Goal: Check status: Check status

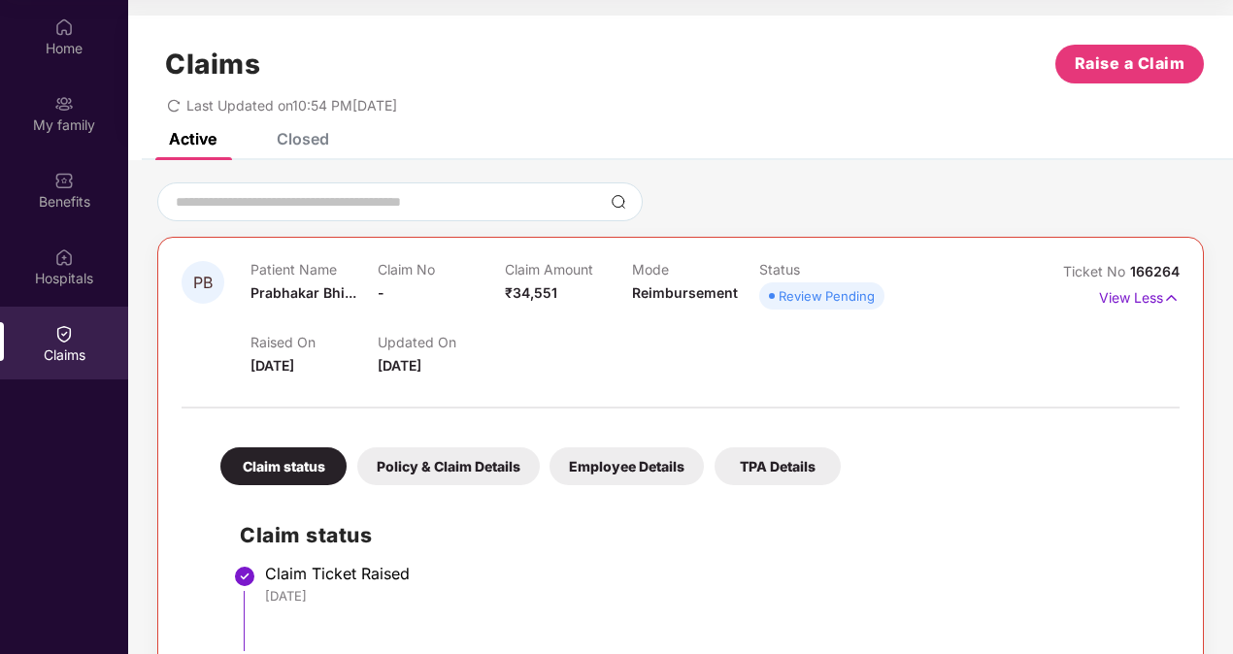
click at [428, 460] on div "Policy & Claim Details" at bounding box center [448, 467] width 182 height 38
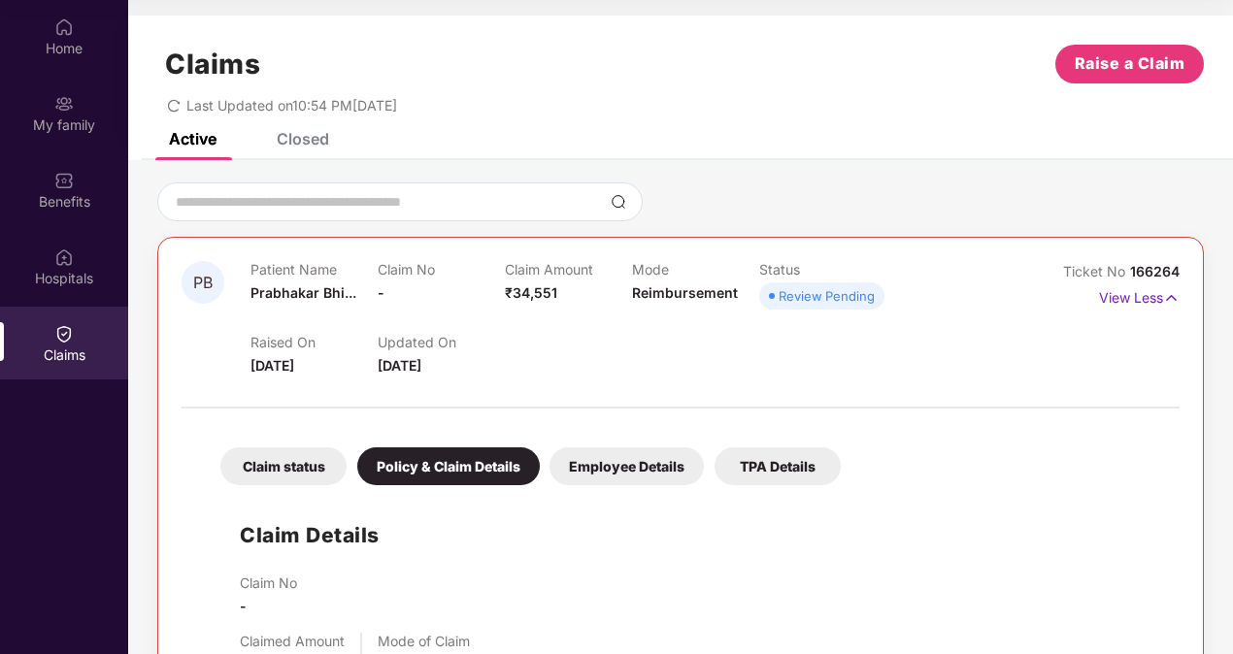
scroll to position [97, 0]
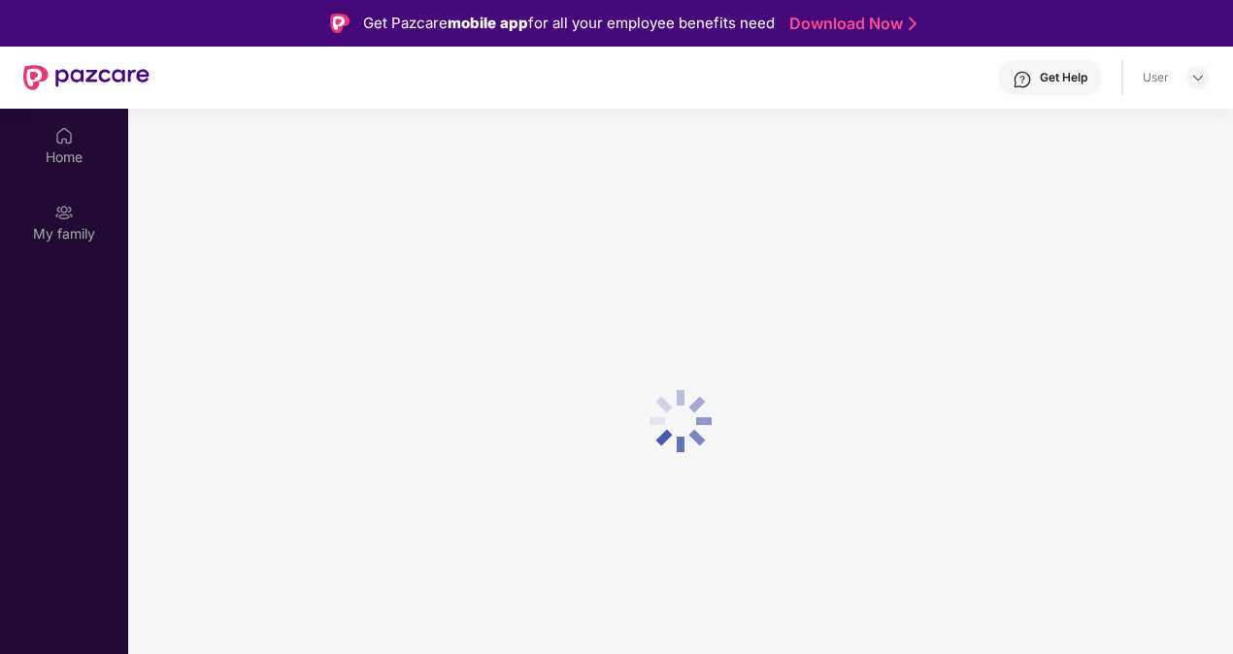
scroll to position [109, 0]
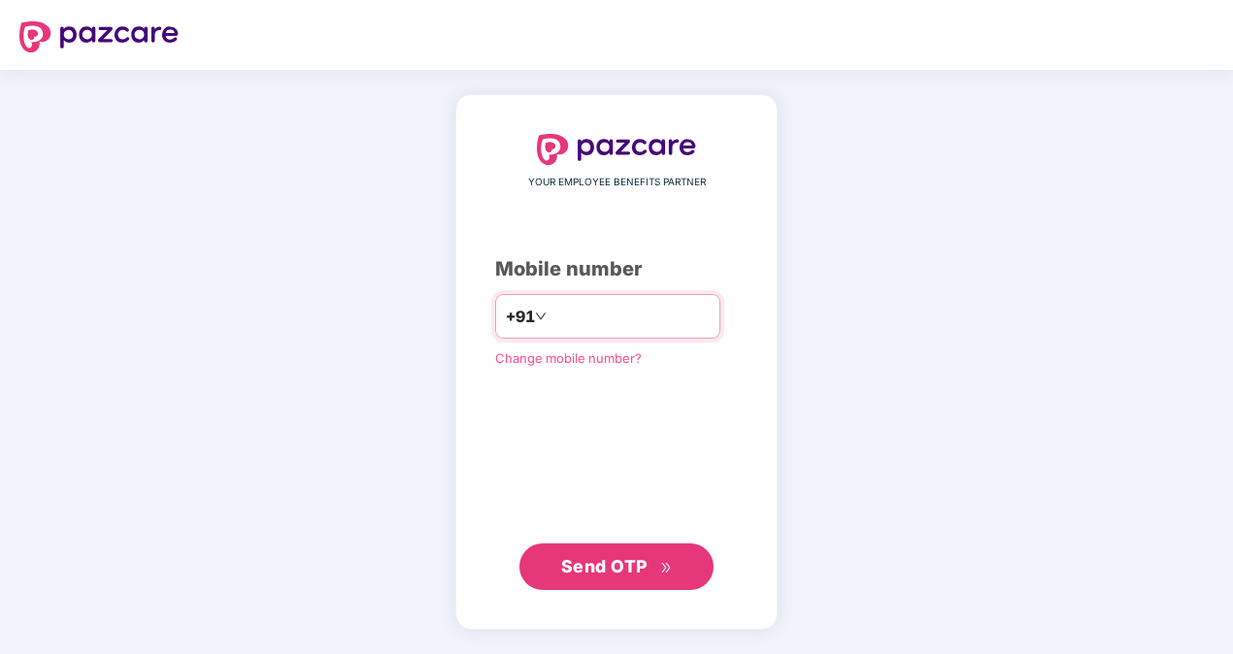
type input "**********"
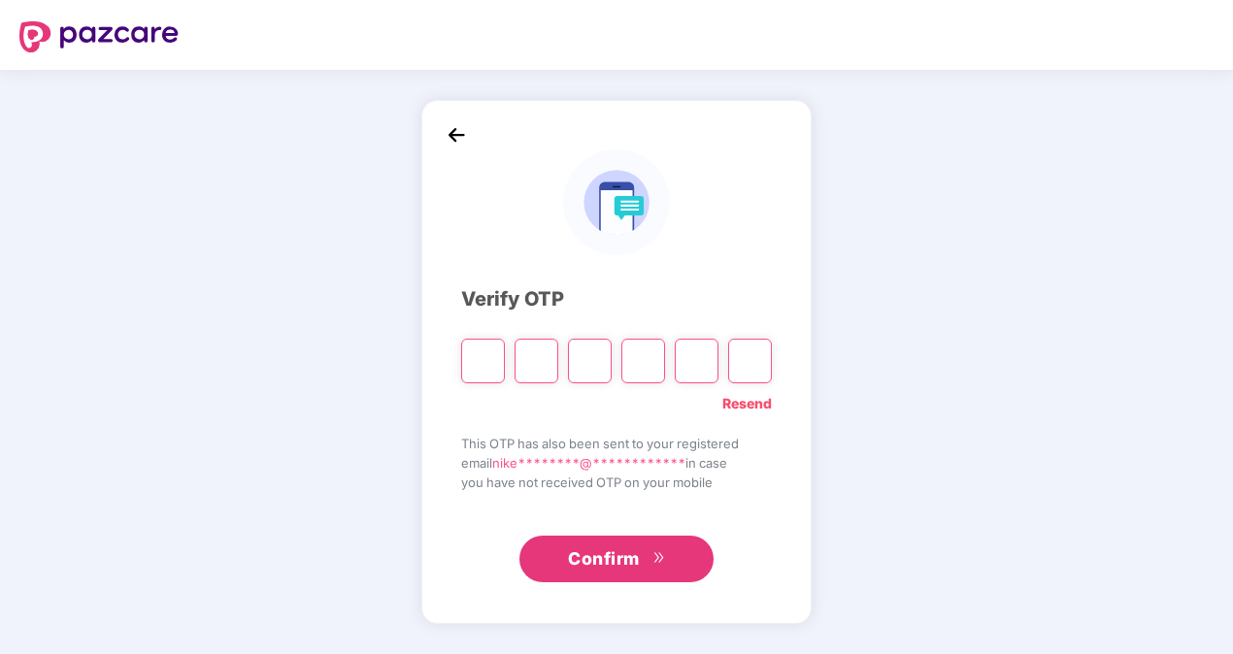
type input "*"
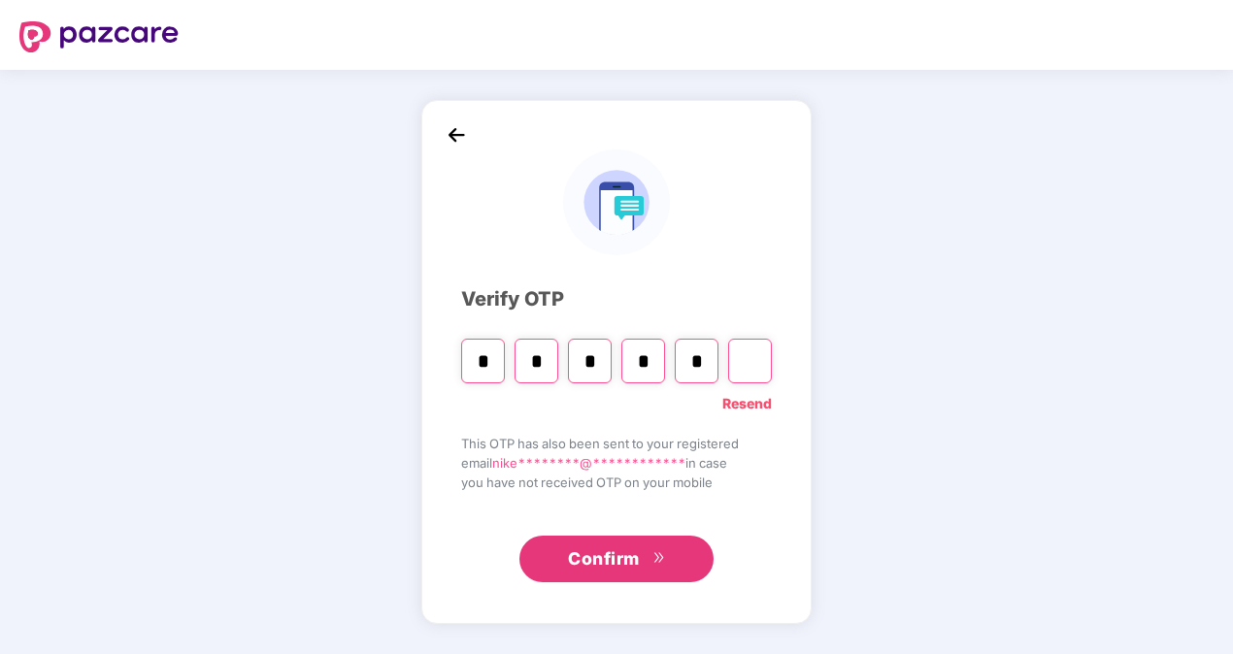
type input "*"
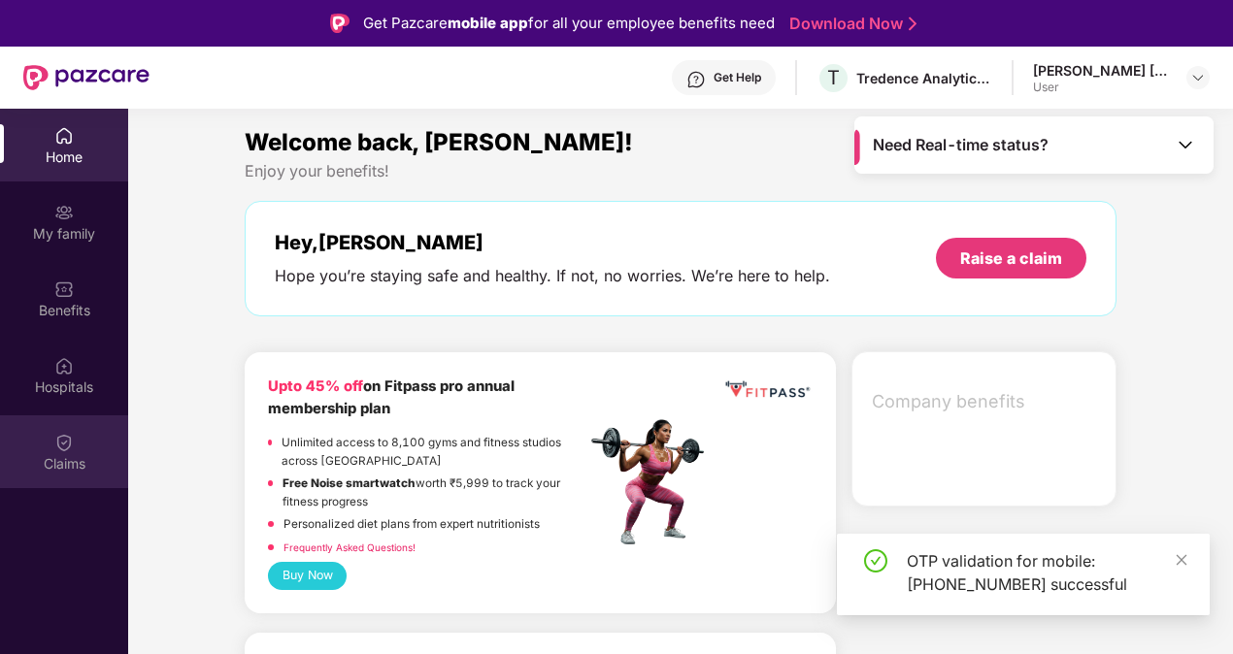
click at [77, 442] on div "Claims" at bounding box center [64, 451] width 128 height 73
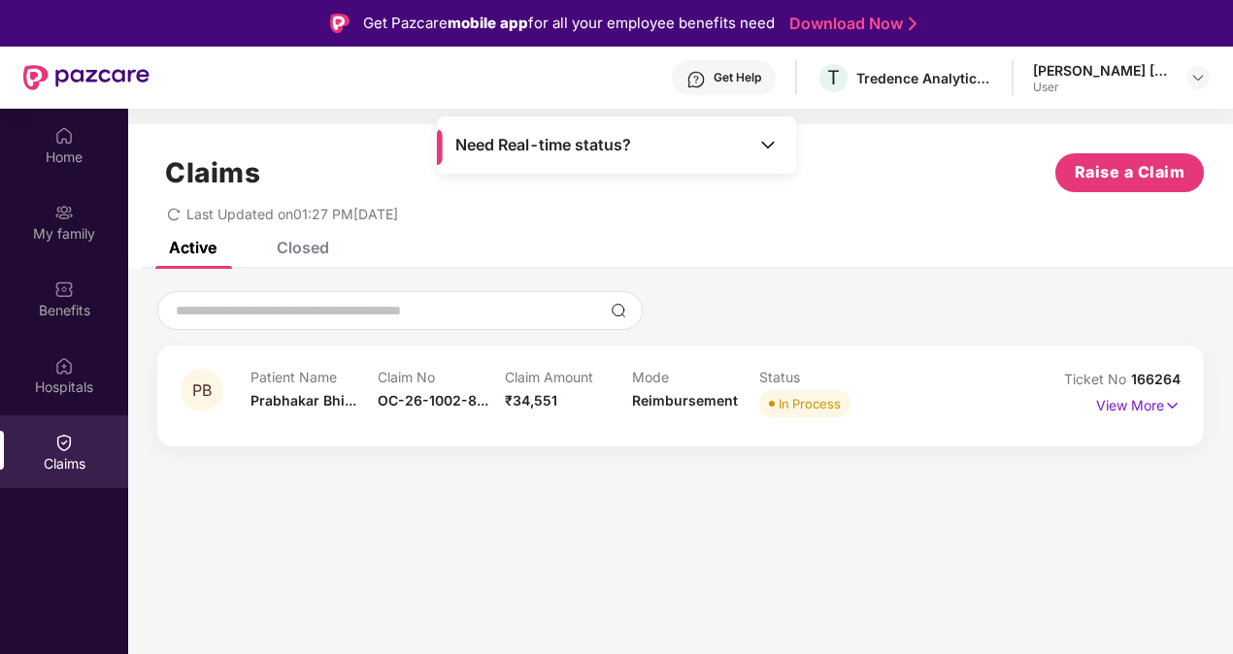
click at [289, 253] on div "Closed" at bounding box center [303, 247] width 52 height 19
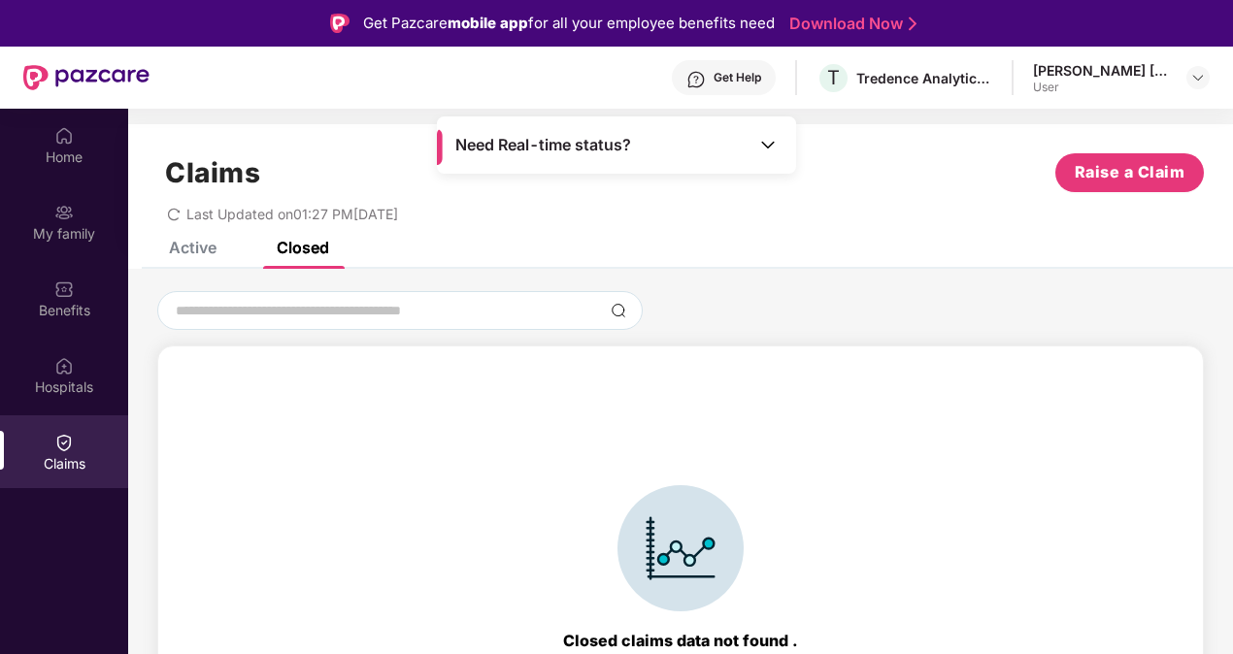
click at [153, 241] on div "Active" at bounding box center [178, 247] width 77 height 19
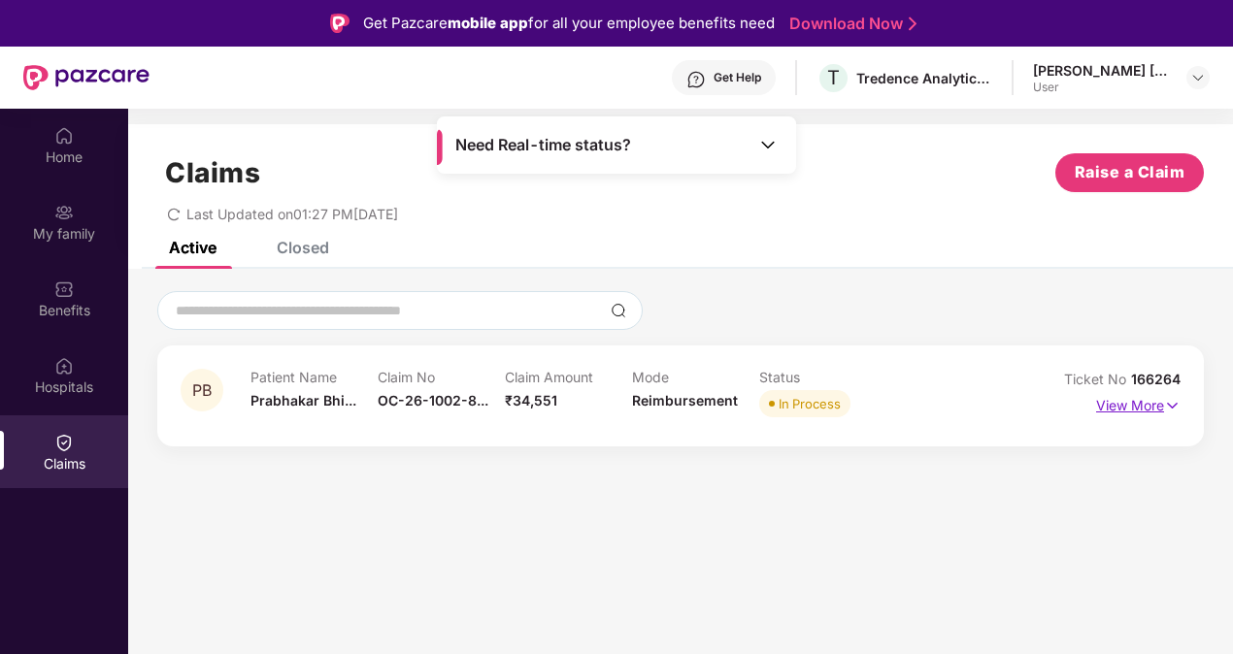
click at [1171, 404] on img at bounding box center [1172, 405] width 17 height 21
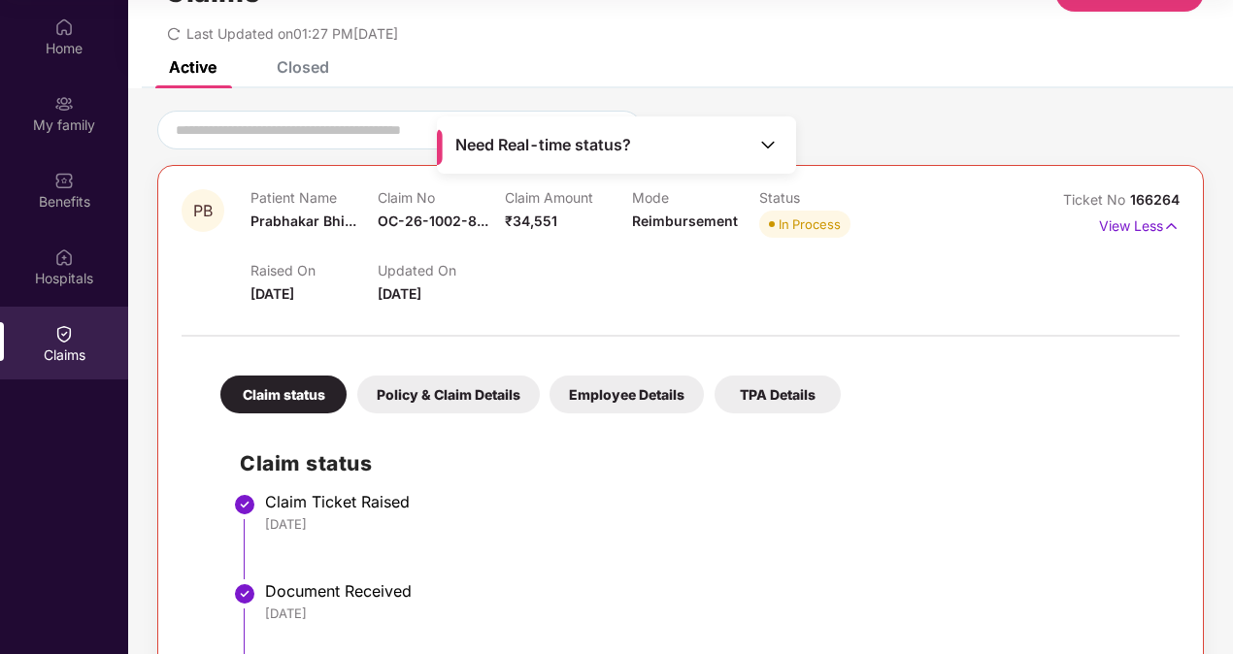
scroll to position [54, 0]
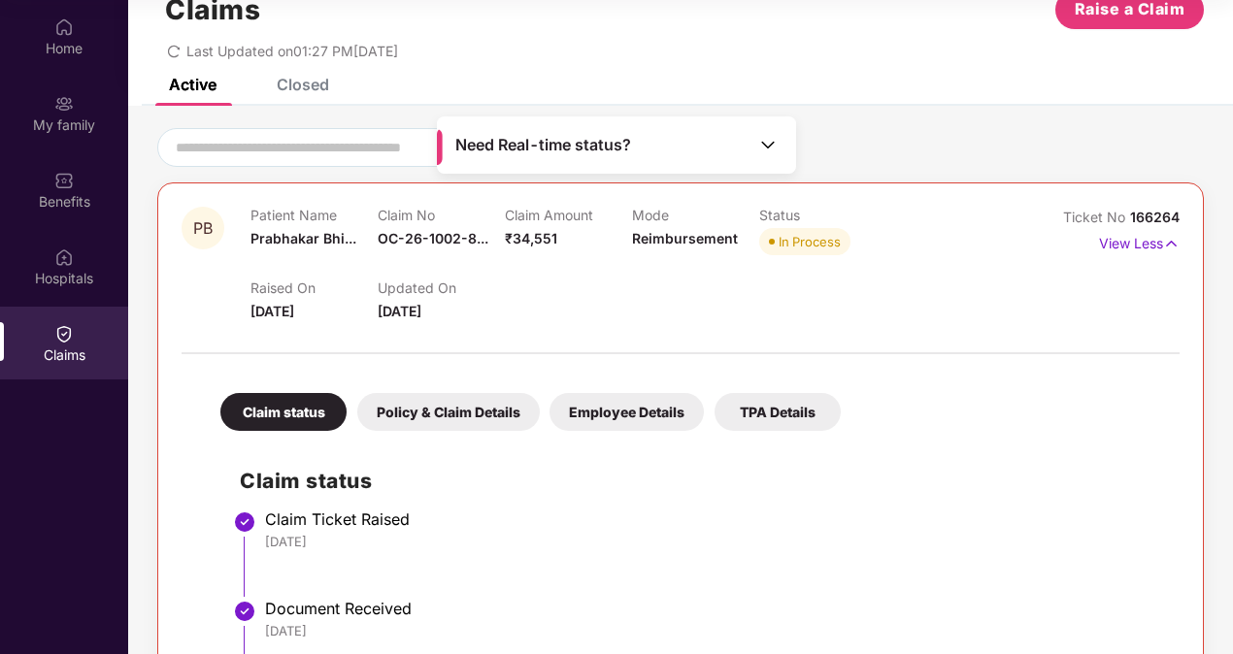
click at [439, 396] on div "Policy & Claim Details" at bounding box center [448, 412] width 182 height 38
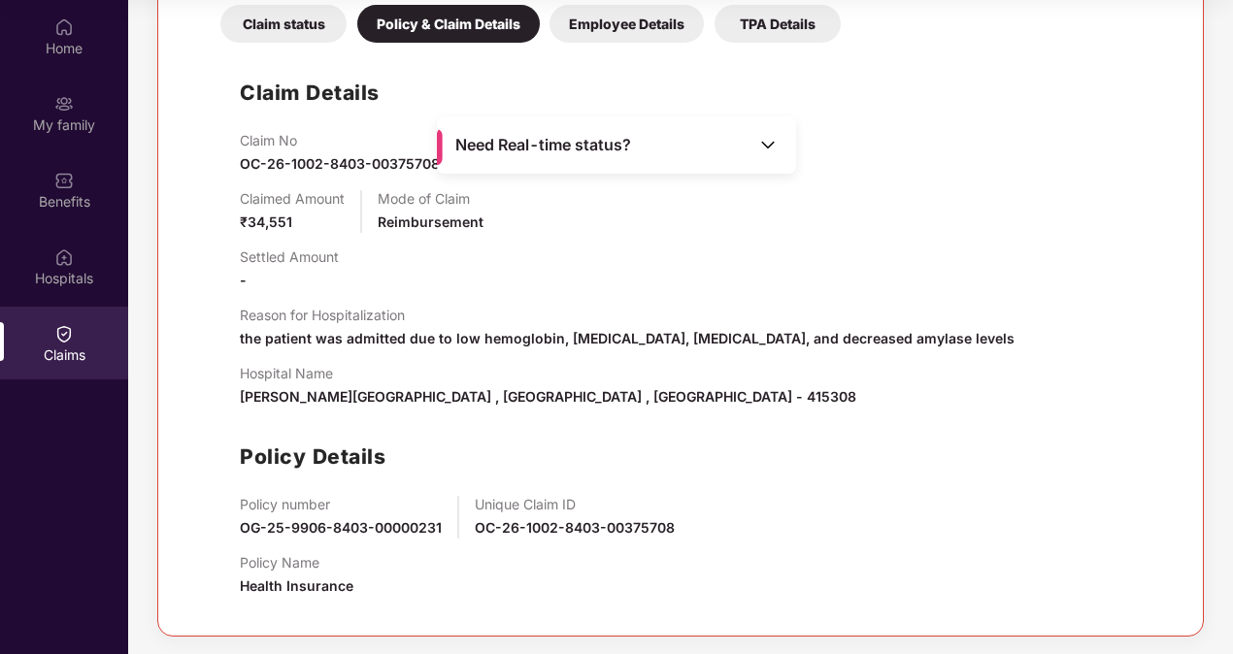
scroll to position [249, 0]
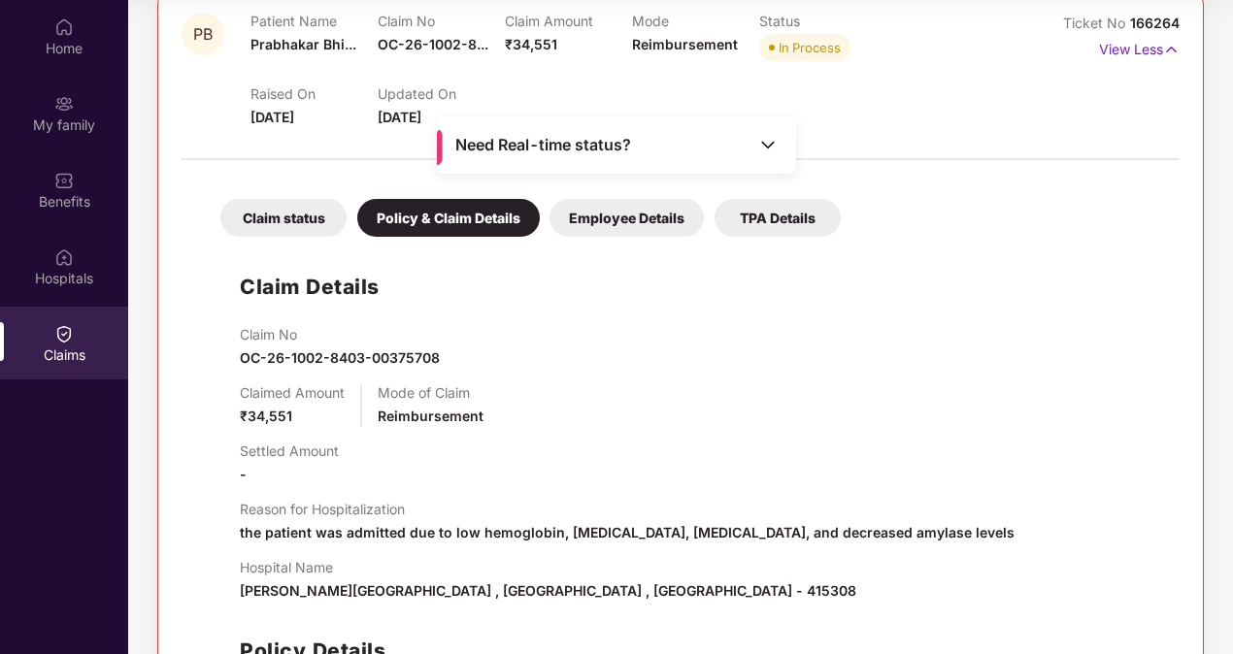
click at [619, 223] on div "Employee Details" at bounding box center [626, 218] width 154 height 38
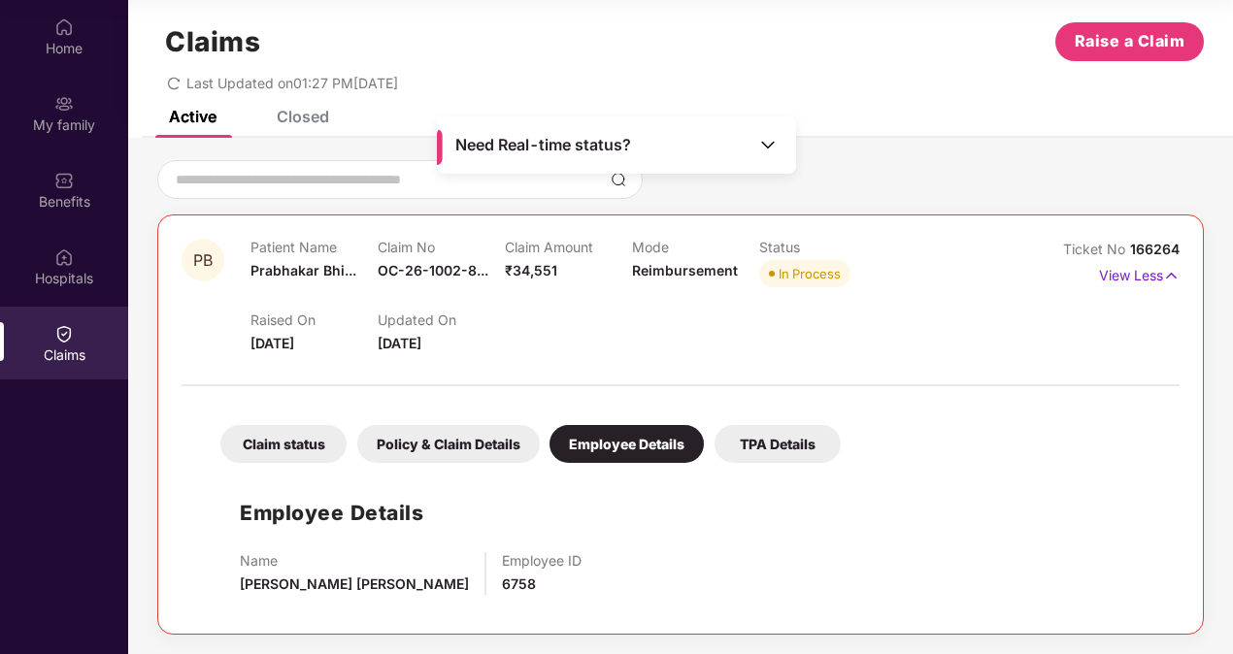
scroll to position [0, 0]
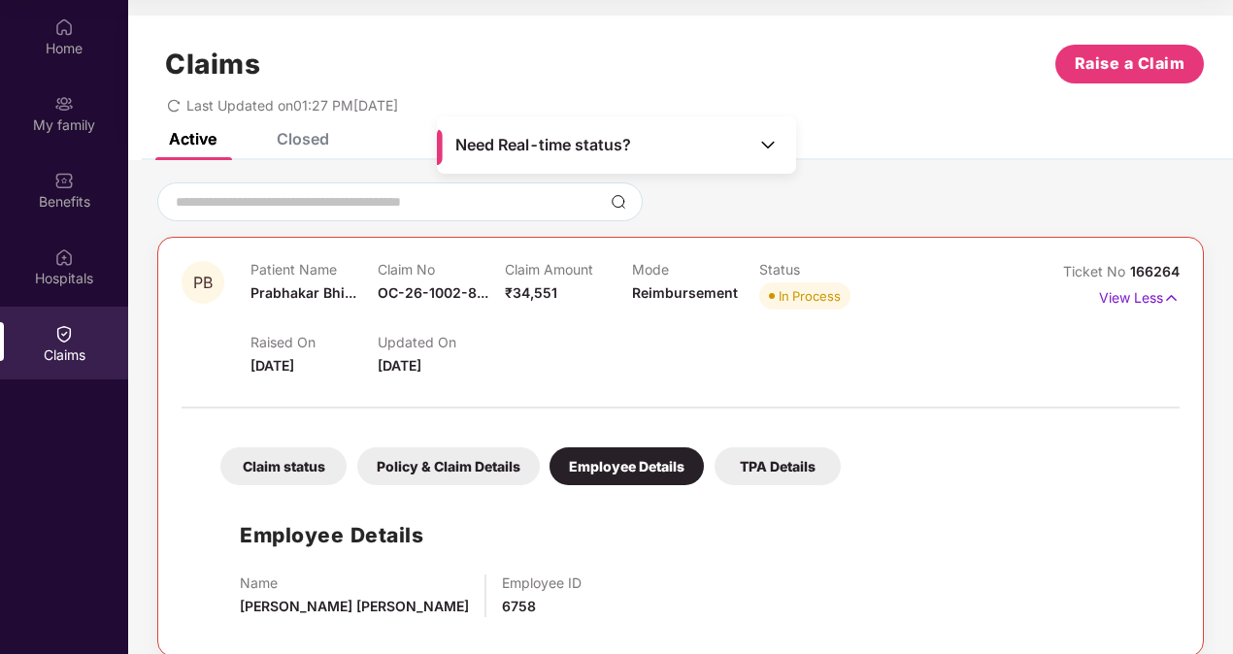
click at [313, 278] on div "Patient Name [PERSON_NAME]..." at bounding box center [313, 287] width 127 height 53
click at [297, 468] on div "Claim status" at bounding box center [283, 467] width 126 height 38
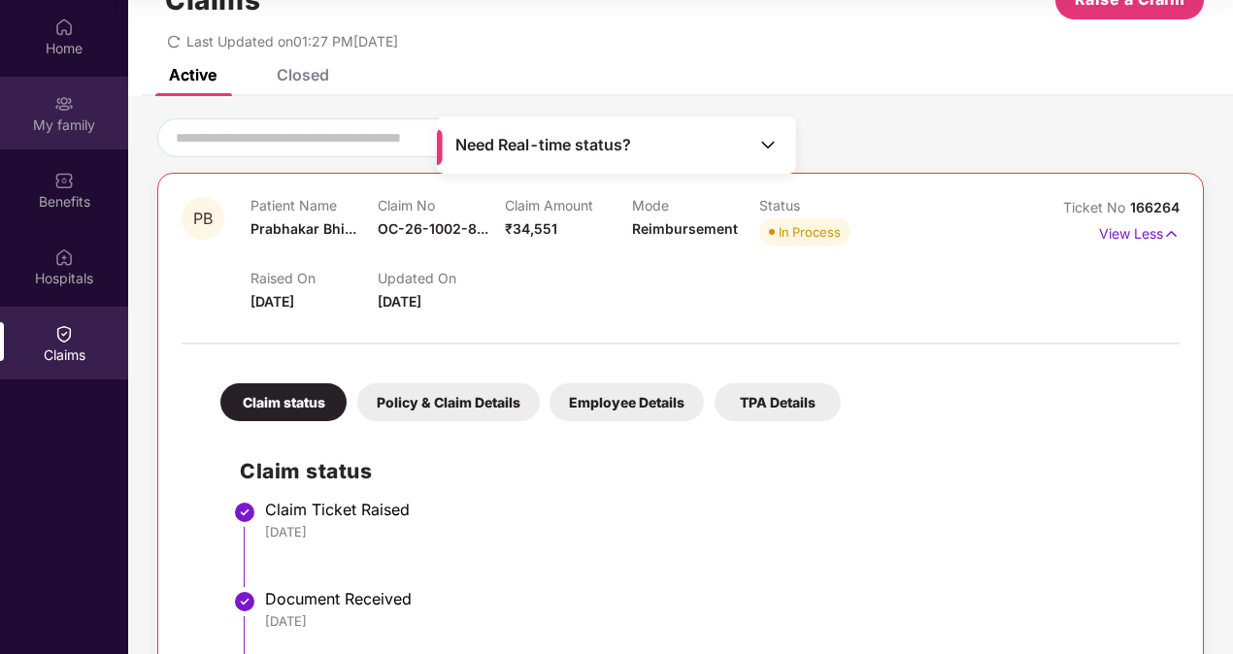
scroll to position [54, 0]
